Goal: Task Accomplishment & Management: Complete application form

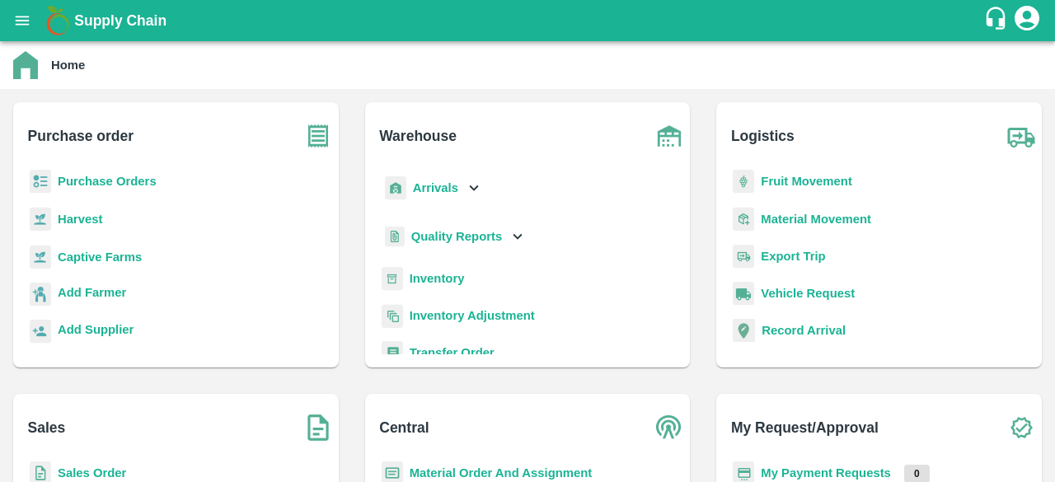
click at [81, 189] on p "Purchase Orders" at bounding box center [107, 181] width 99 height 18
click at [104, 183] on b "Purchase Orders" at bounding box center [107, 181] width 99 height 13
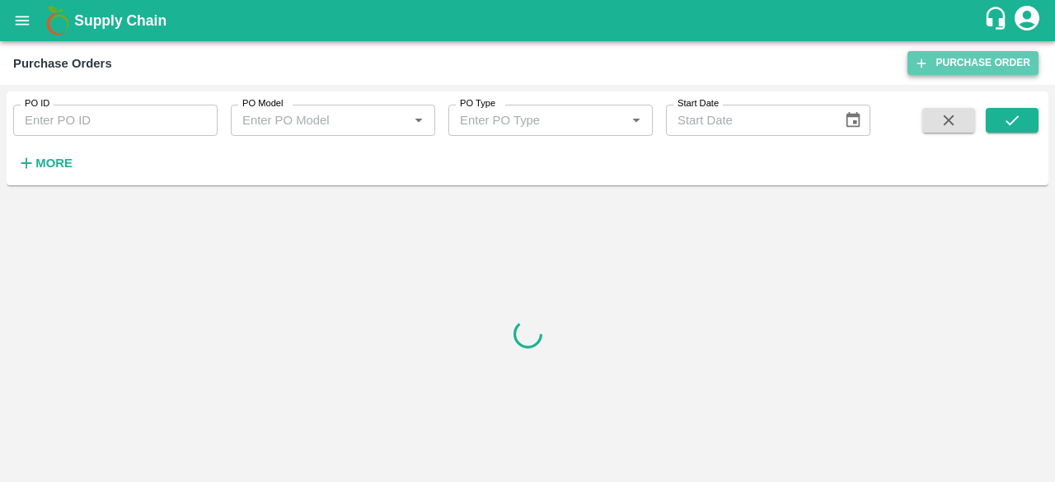
click at [956, 56] on link "Purchase Order" at bounding box center [972, 63] width 131 height 24
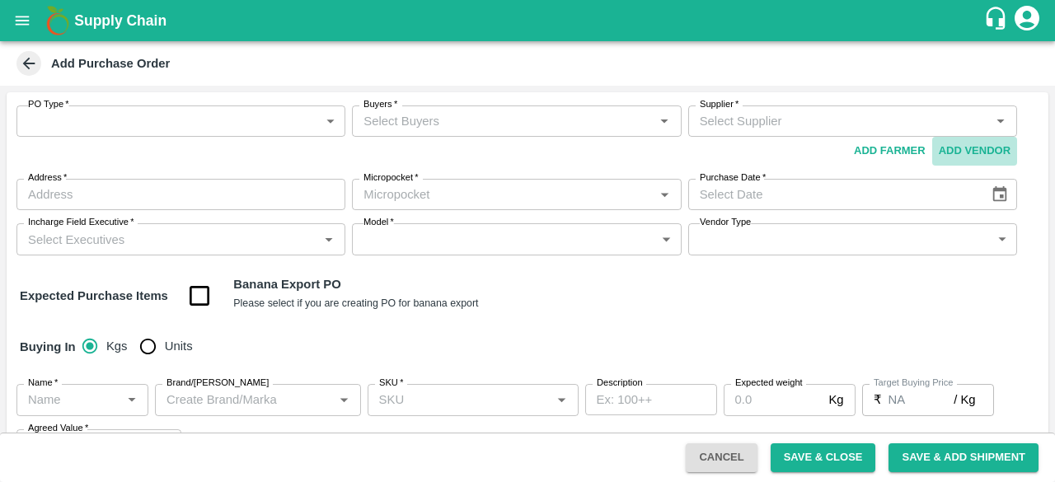
click at [949, 147] on button "Add Vendor" at bounding box center [974, 151] width 85 height 29
